Goal: Task Accomplishment & Management: Use online tool/utility

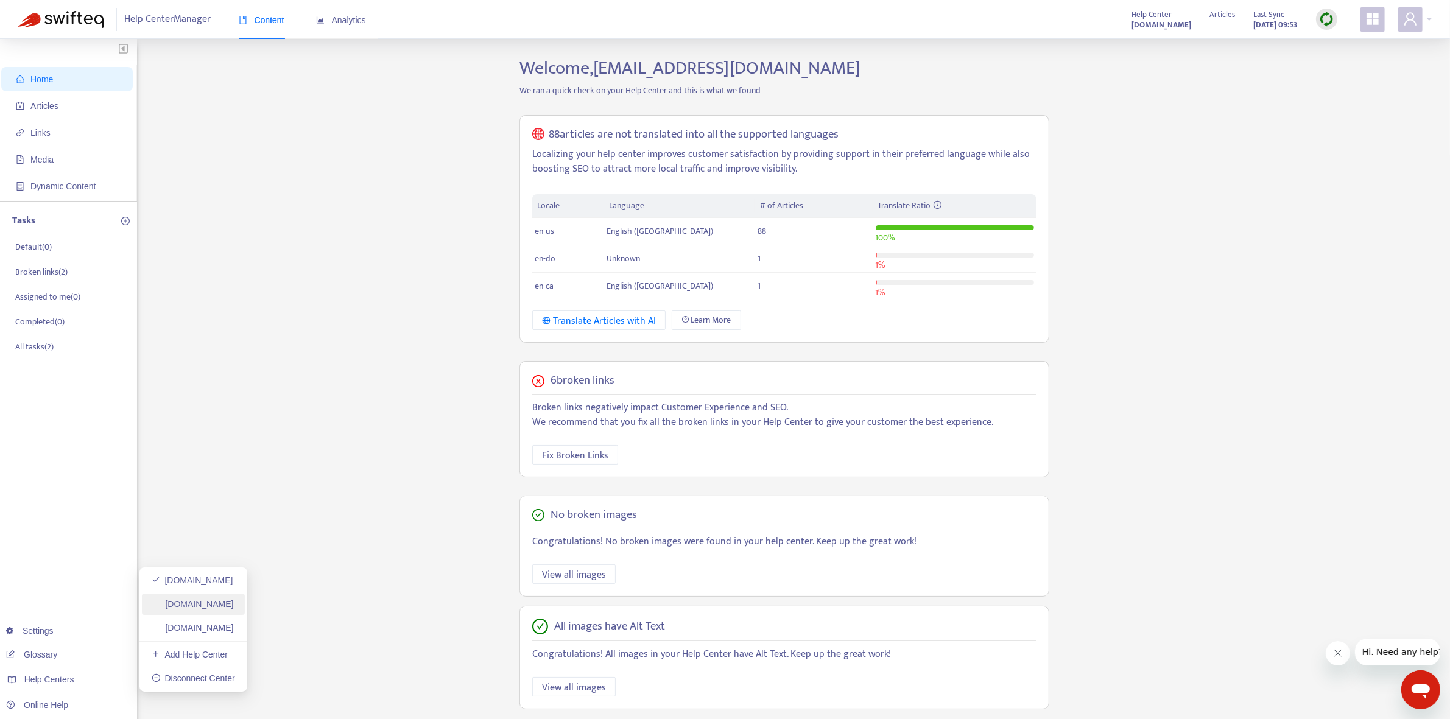
click at [234, 460] on link "[DOMAIN_NAME]" at bounding box center [193, 604] width 82 height 10
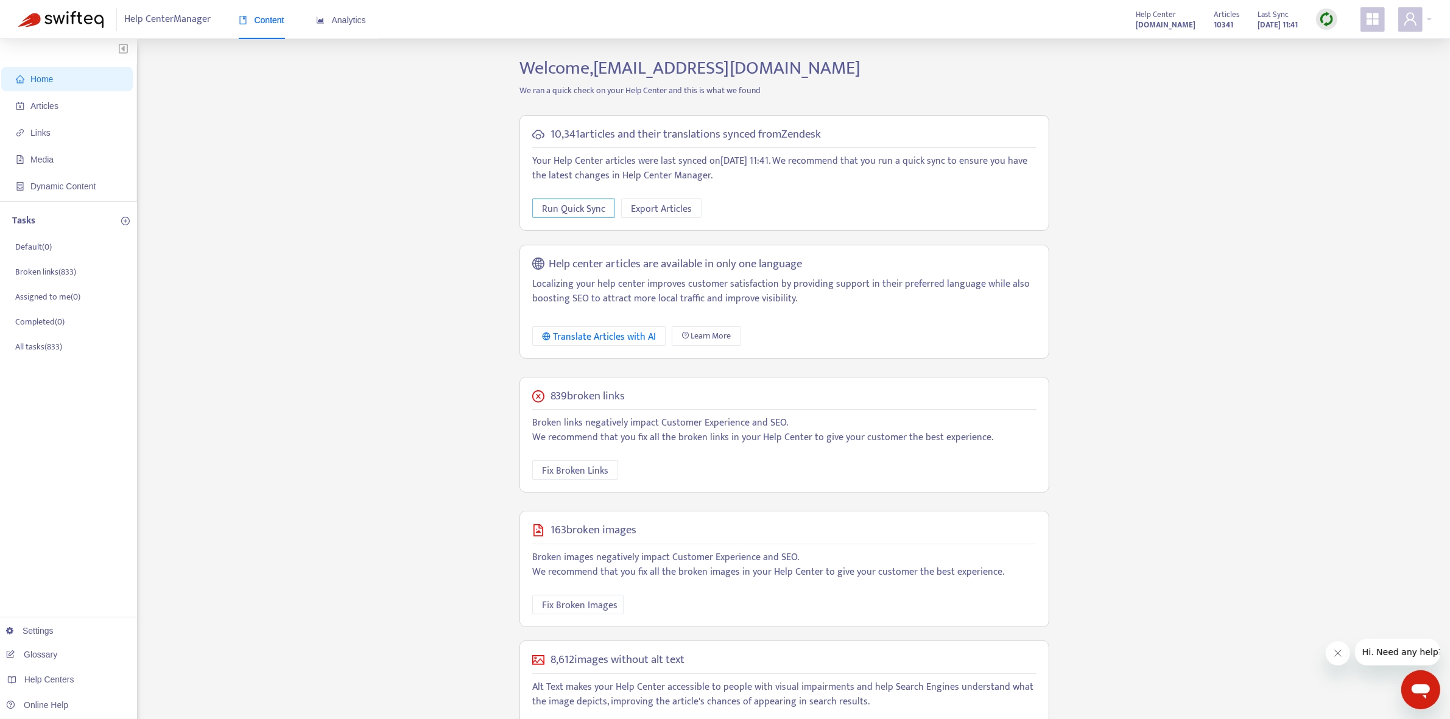
click at [565, 204] on span "Run Quick Sync" at bounding box center [573, 209] width 63 height 15
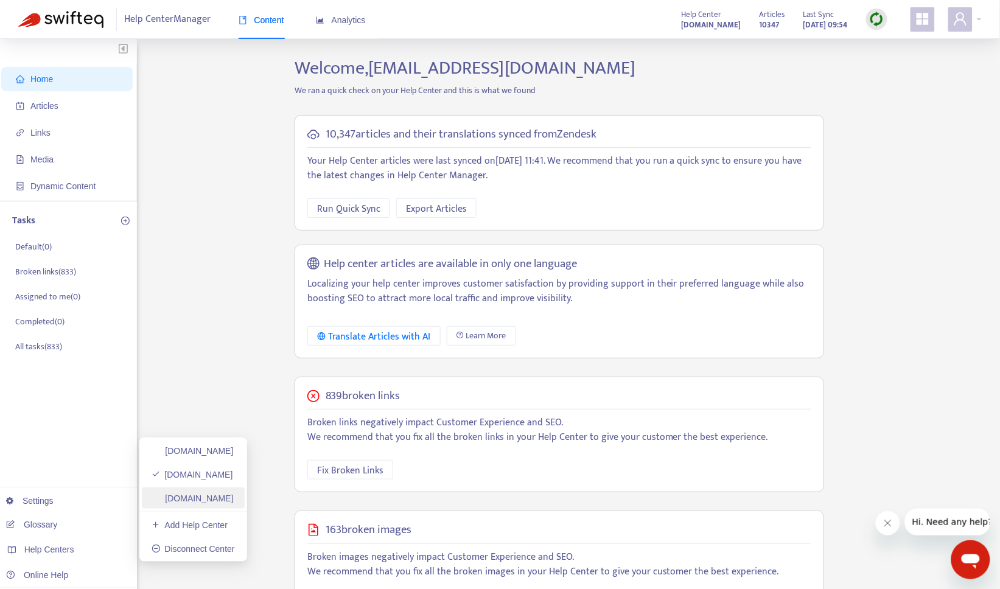
click at [226, 460] on link "[DOMAIN_NAME]" at bounding box center [193, 499] width 82 height 10
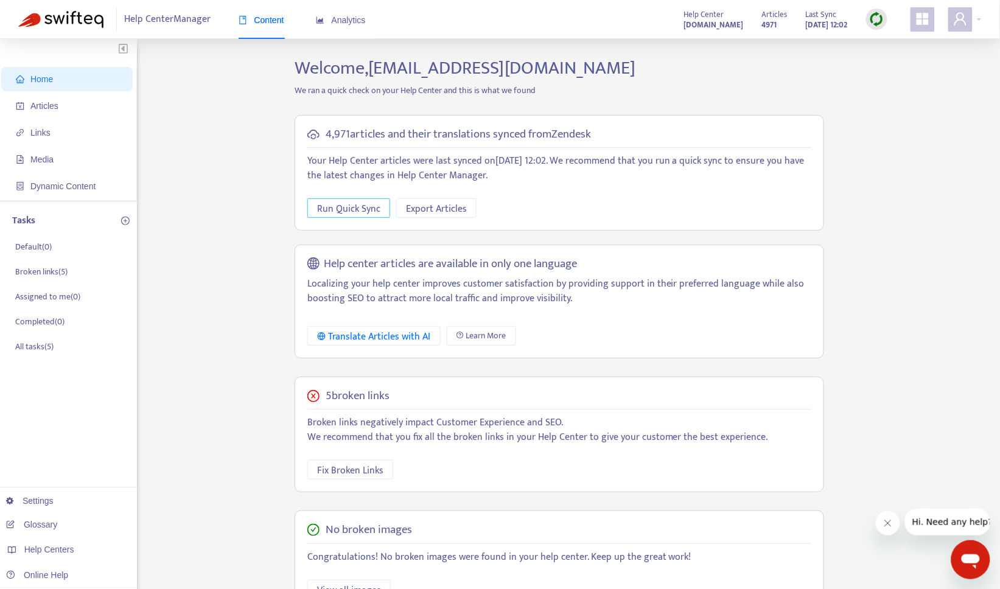
click at [363, 209] on span "Run Quick Sync" at bounding box center [348, 209] width 63 height 15
drag, startPoint x: 627, startPoint y: 30, endPoint x: 612, endPoint y: 35, distance: 15.4
click at [627, 30] on div "Help Center Manager Content Analytics Help Center [DOMAIN_NAME] Articles 4975 L…" at bounding box center [500, 19] width 1000 height 39
